Goal: Information Seeking & Learning: Learn about a topic

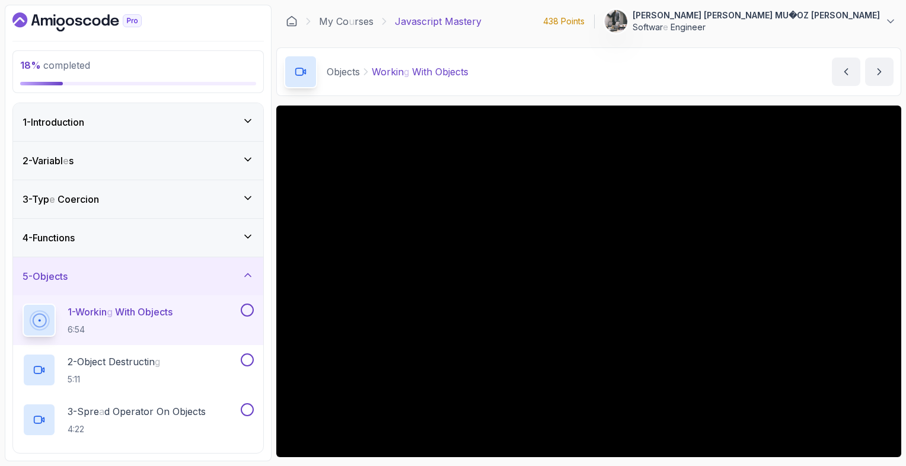
scroll to position [140, 0]
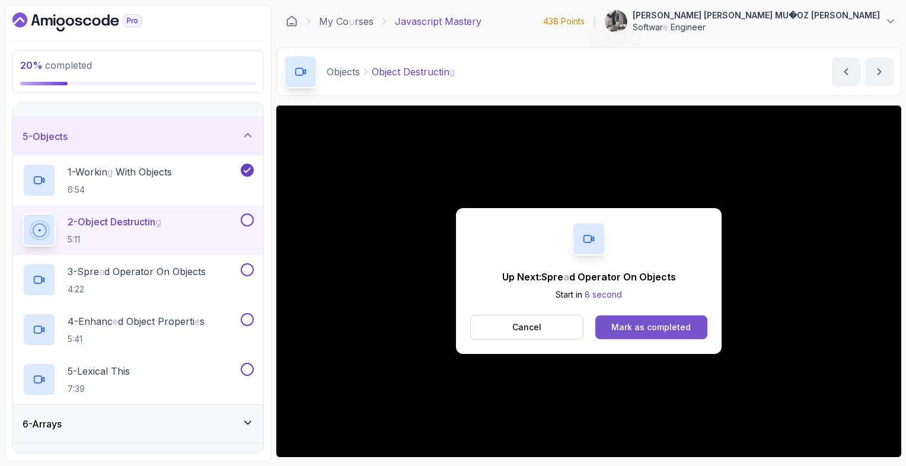
click at [610, 323] on button "Mark as completed" at bounding box center [652, 328] width 112 height 24
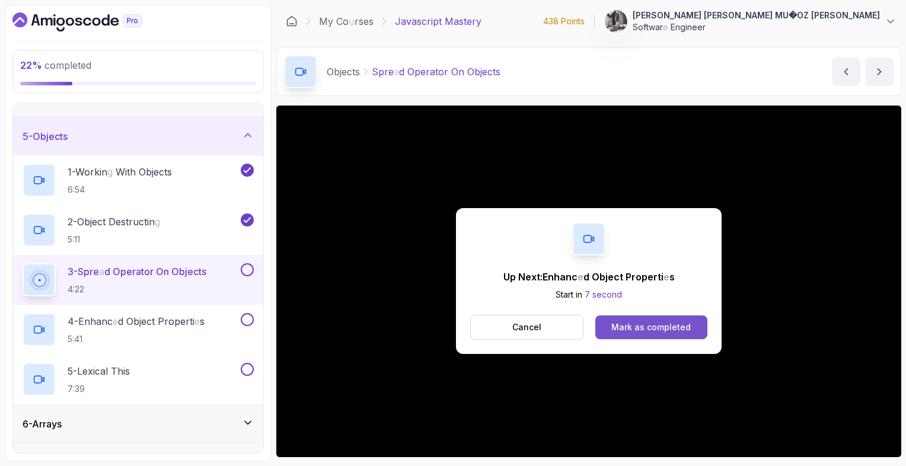
click at [633, 338] on button "Mark as completed" at bounding box center [652, 328] width 112 height 24
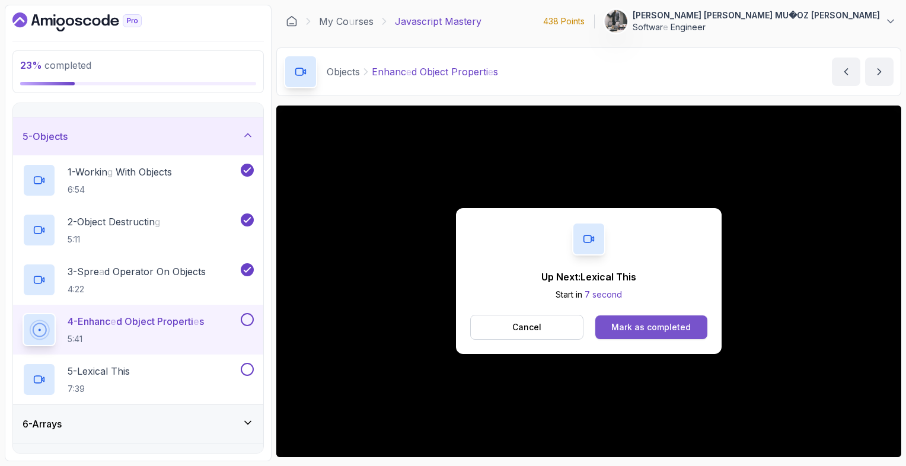
click at [648, 324] on readpronunciation-word "completed" at bounding box center [669, 327] width 44 height 10
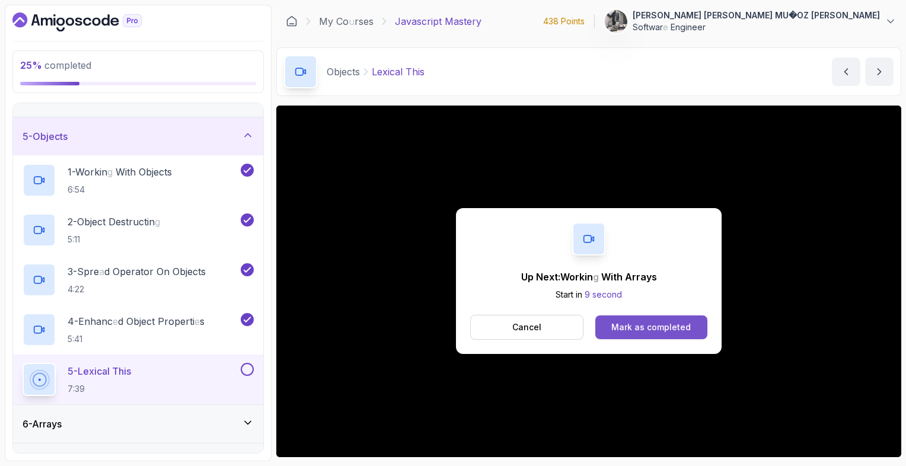
click at [648, 323] on readpronunciation-word "completed" at bounding box center [669, 327] width 44 height 10
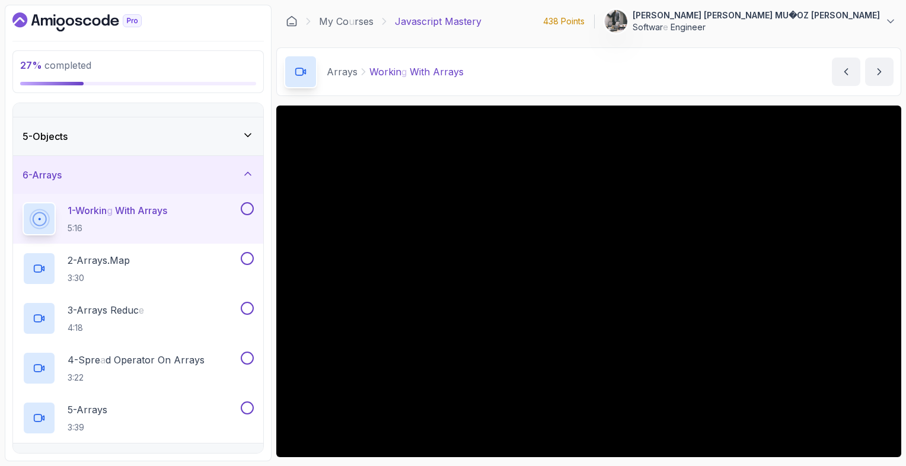
click at [172, 166] on div "6 - Arrays" at bounding box center [138, 175] width 250 height 38
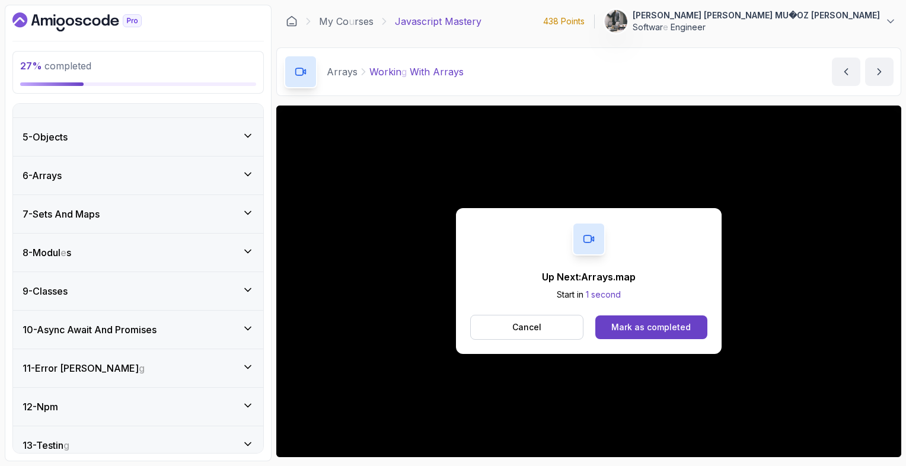
click at [196, 323] on div "10 - Async Await And Promises" at bounding box center [138, 330] width 231 height 14
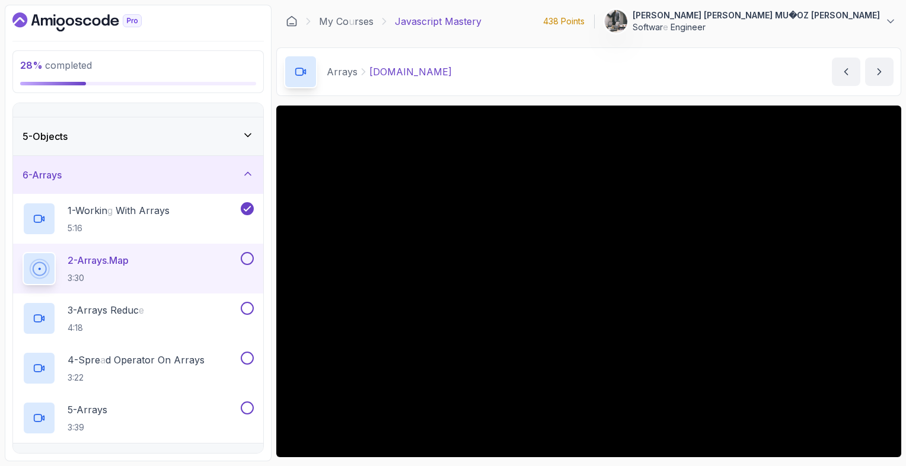
click at [155, 174] on div "6 - Arrays" at bounding box center [138, 175] width 231 height 14
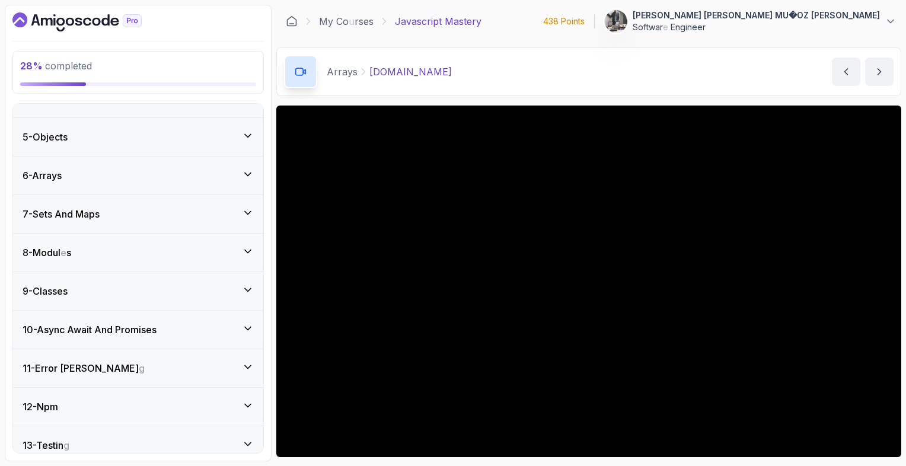
click at [113, 324] on readpronunciation-word "And" at bounding box center [103, 330] width 18 height 12
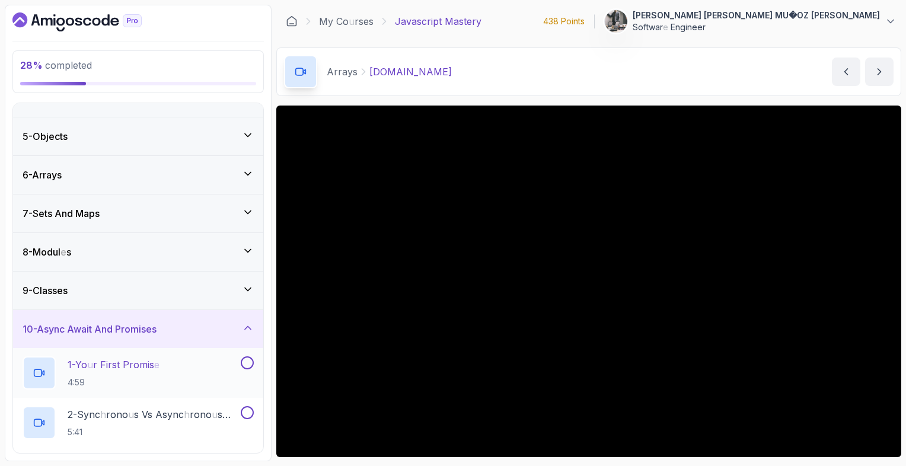
click at [107, 362] on readpronunciation-word "First" at bounding box center [110, 365] width 20 height 12
